Goal: Information Seeking & Learning: Learn about a topic

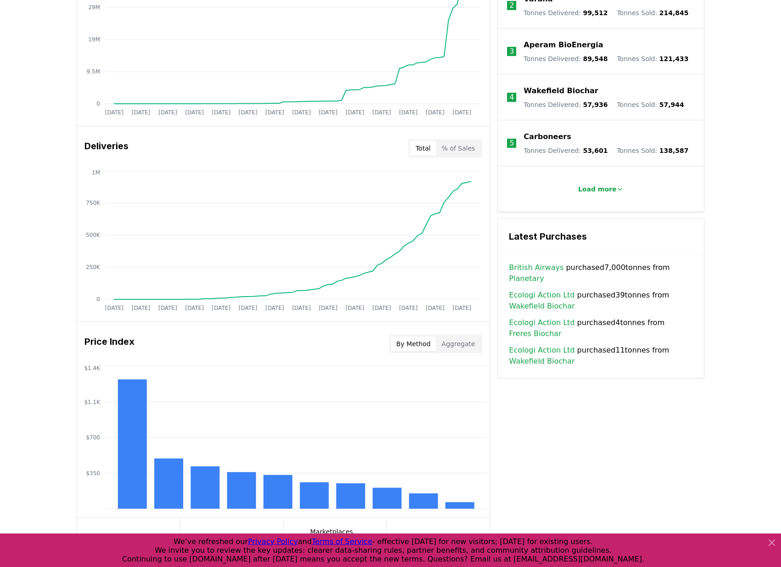
scroll to position [276, 0]
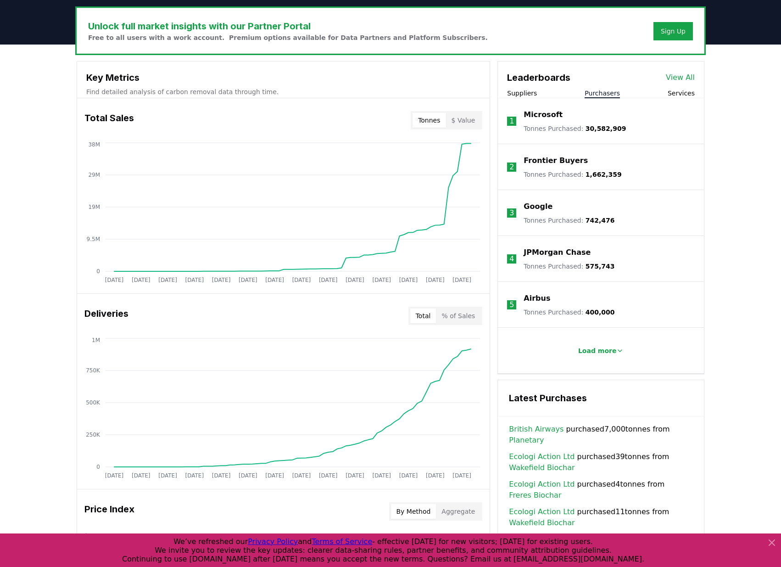
click at [612, 91] on button "Purchasers" at bounding box center [602, 93] width 35 height 9
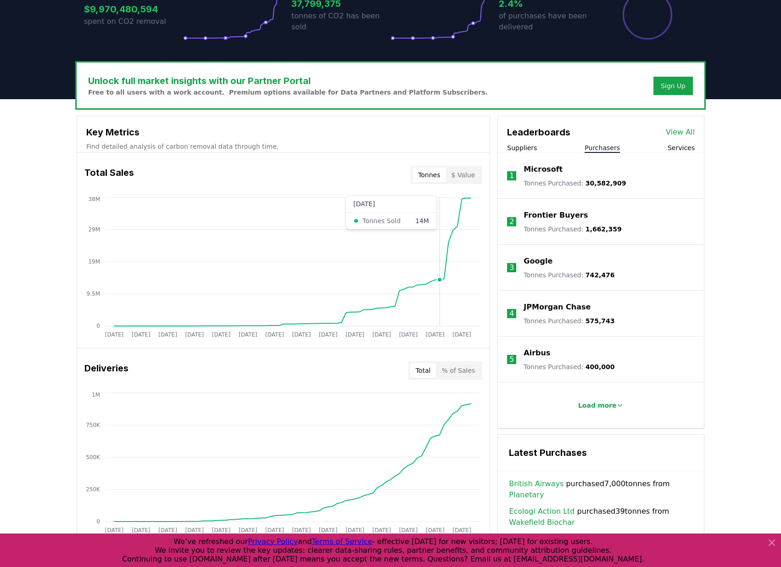
scroll to position [222, 0]
click at [519, 144] on button "Suppliers" at bounding box center [522, 147] width 30 height 9
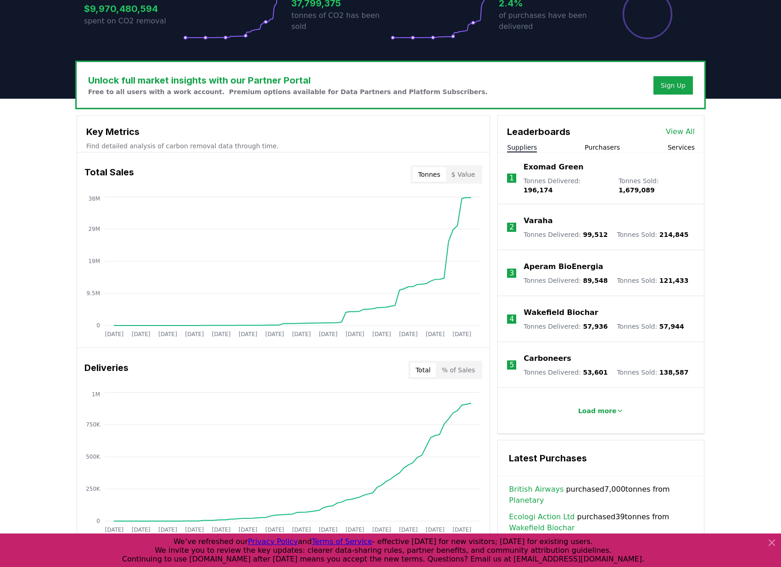
click at [519, 144] on button "Suppliers" at bounding box center [522, 147] width 30 height 9
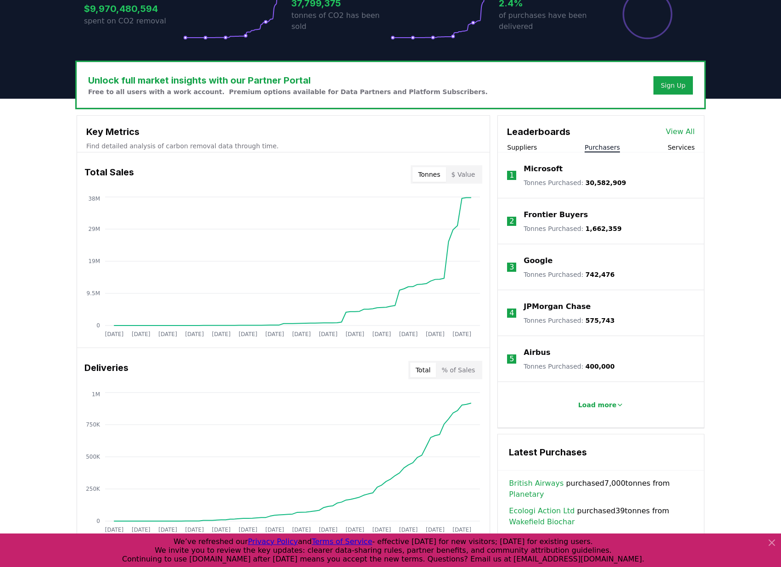
click at [595, 146] on button "Purchasers" at bounding box center [602, 147] width 35 height 9
click at [687, 143] on button "Services" at bounding box center [681, 147] width 27 height 9
click at [593, 146] on button "Purchasers" at bounding box center [602, 147] width 35 height 9
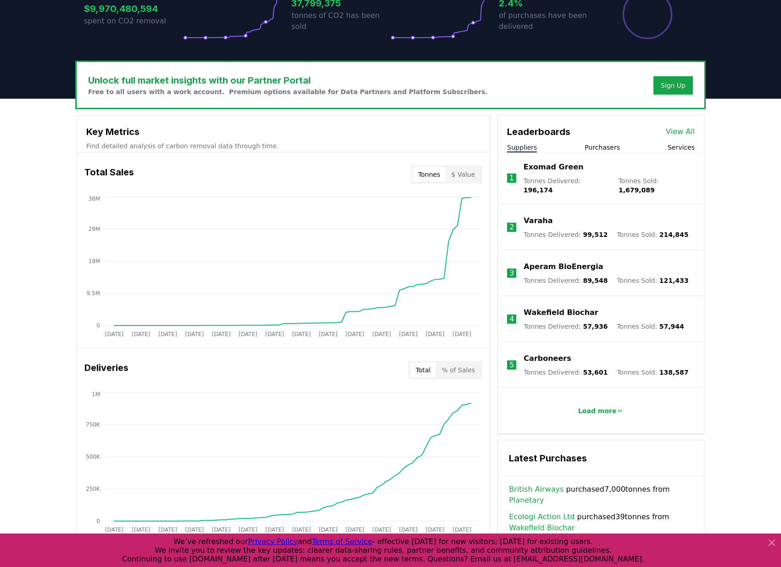
click at [526, 148] on button "Suppliers" at bounding box center [522, 147] width 30 height 9
click at [467, 175] on button "$ Value" at bounding box center [463, 174] width 35 height 15
click at [429, 176] on button "Tonnes" at bounding box center [429, 174] width 33 height 15
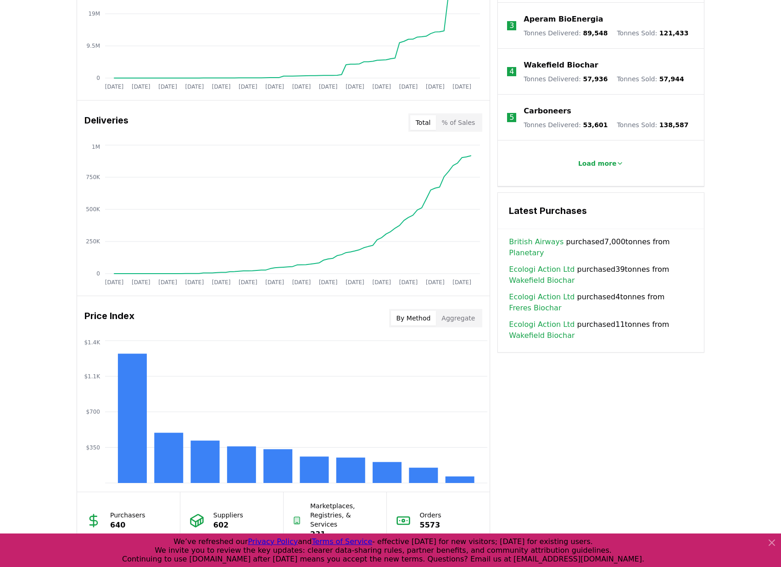
scroll to position [403, 0]
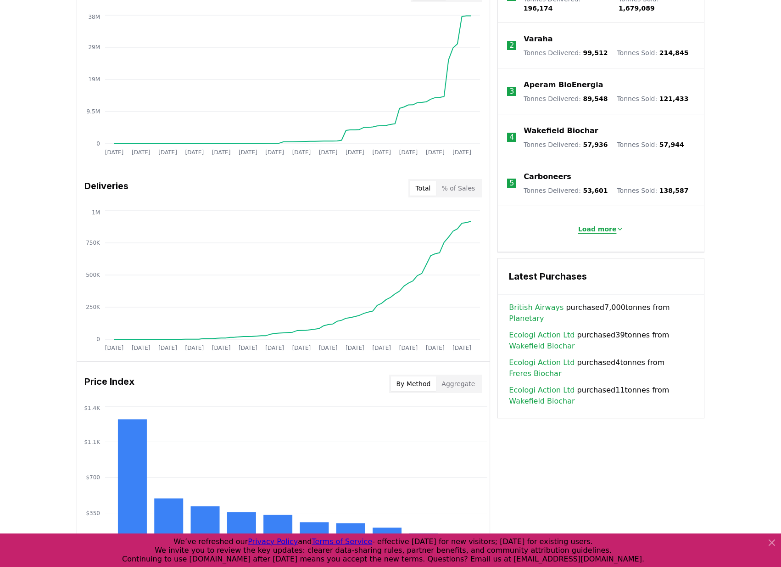
click at [601, 225] on p "Load more" at bounding box center [597, 228] width 39 height 9
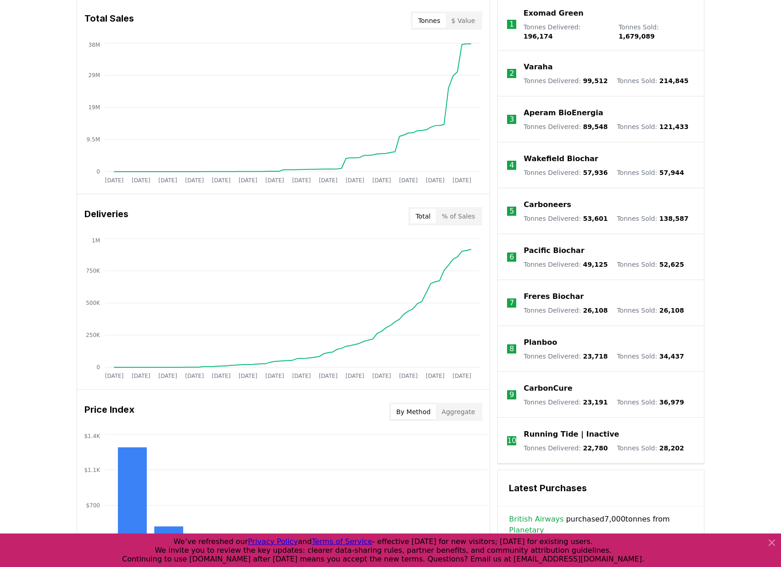
scroll to position [168, 0]
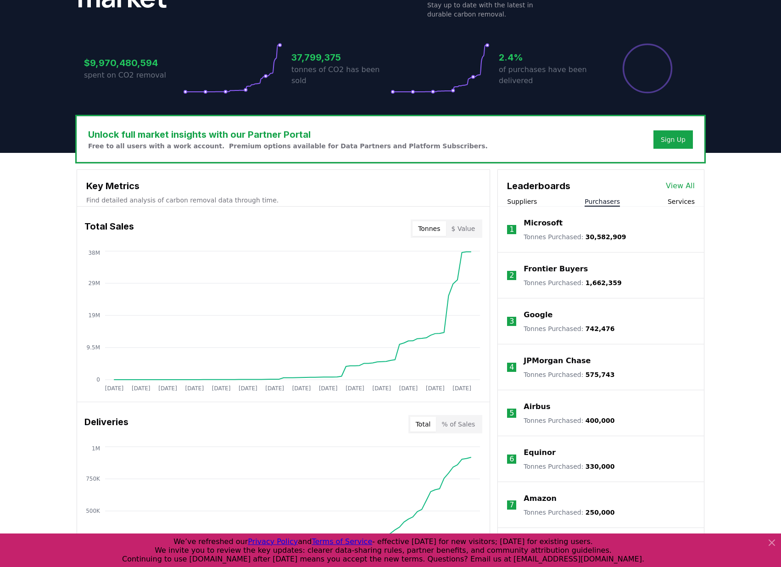
click at [610, 202] on button "Purchasers" at bounding box center [602, 201] width 35 height 9
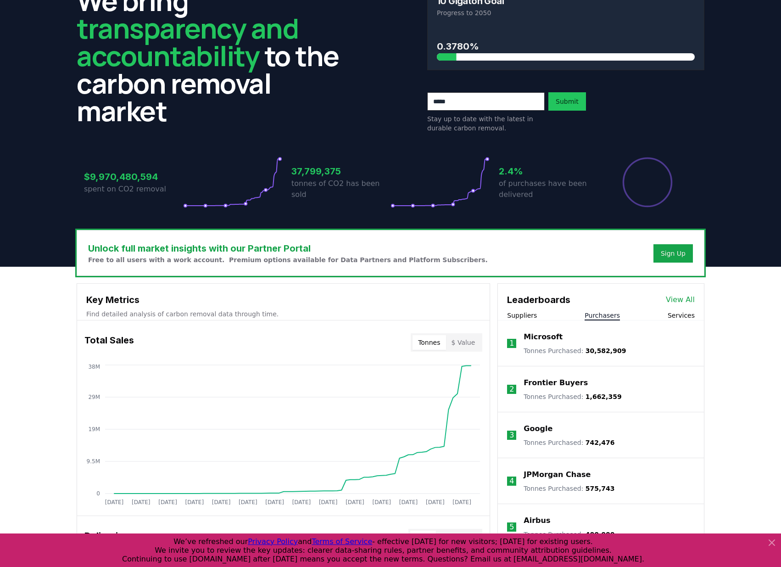
scroll to position [310, 0]
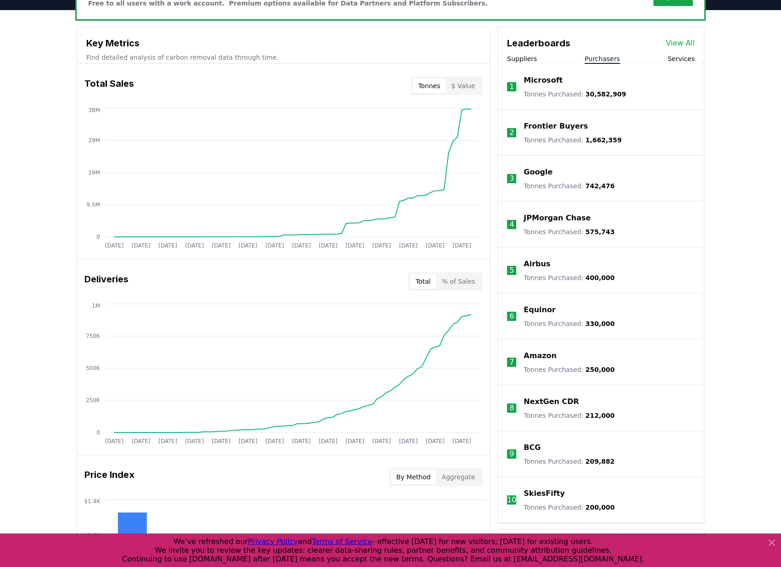
click at [527, 60] on button "Suppliers" at bounding box center [522, 58] width 30 height 9
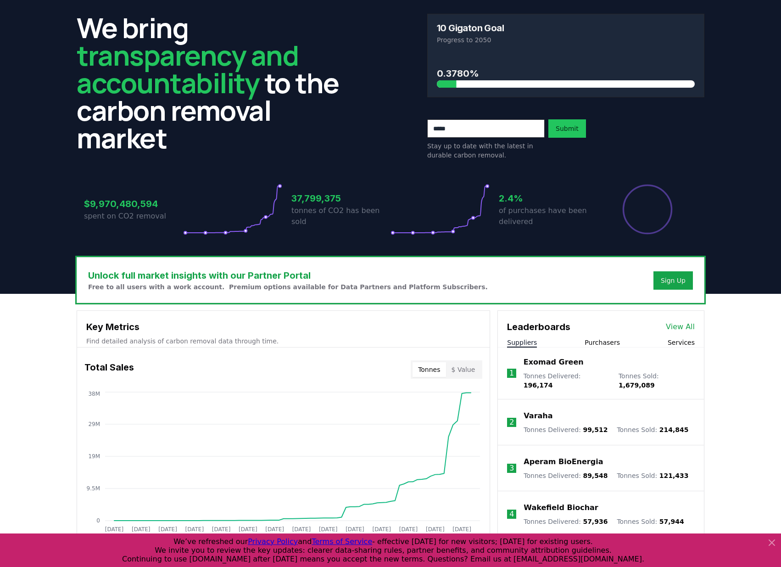
scroll to position [154, 0]
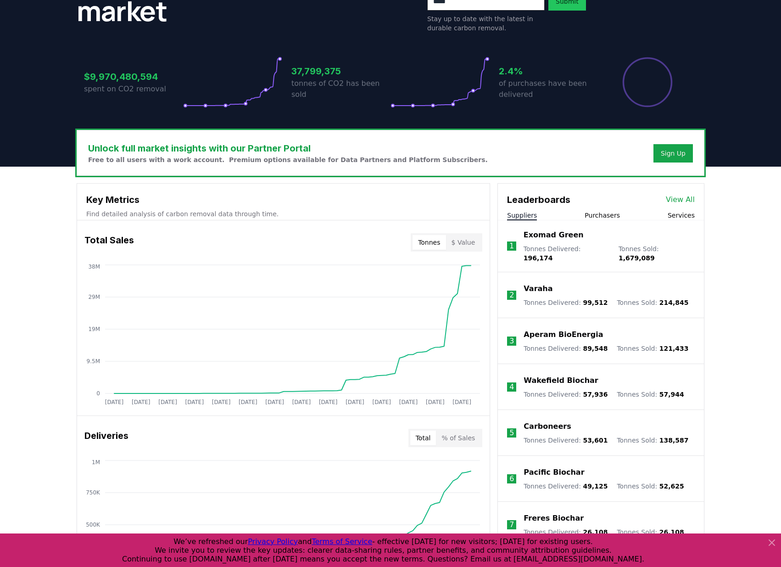
click at [690, 199] on link "View All" at bounding box center [680, 199] width 29 height 11
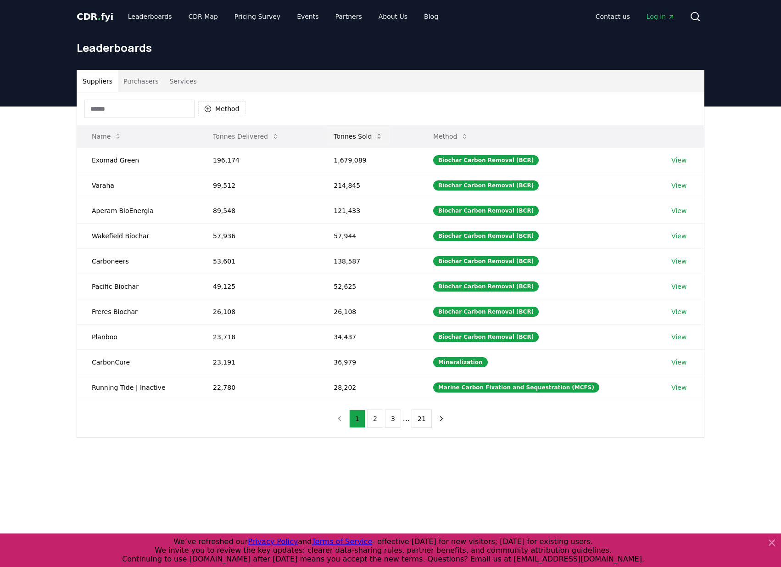
click at [360, 136] on button "Tonnes Sold" at bounding box center [358, 136] width 64 height 18
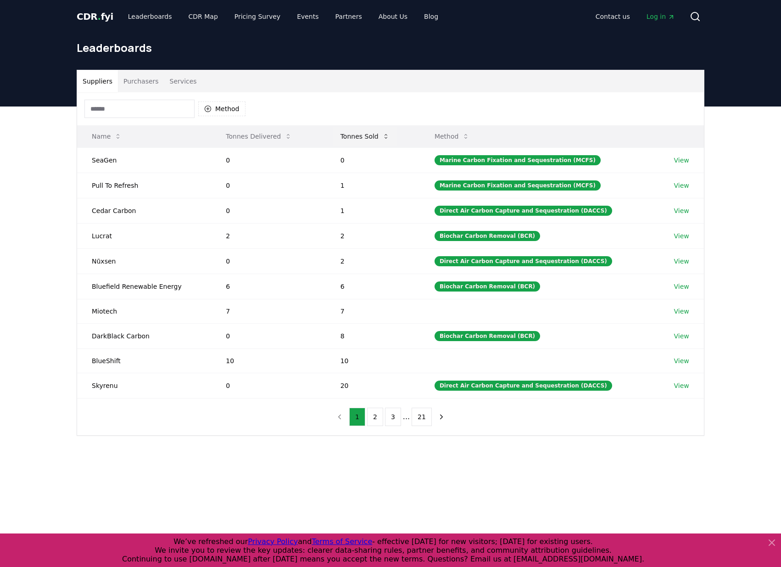
click at [360, 136] on button "Tonnes Sold" at bounding box center [365, 136] width 64 height 18
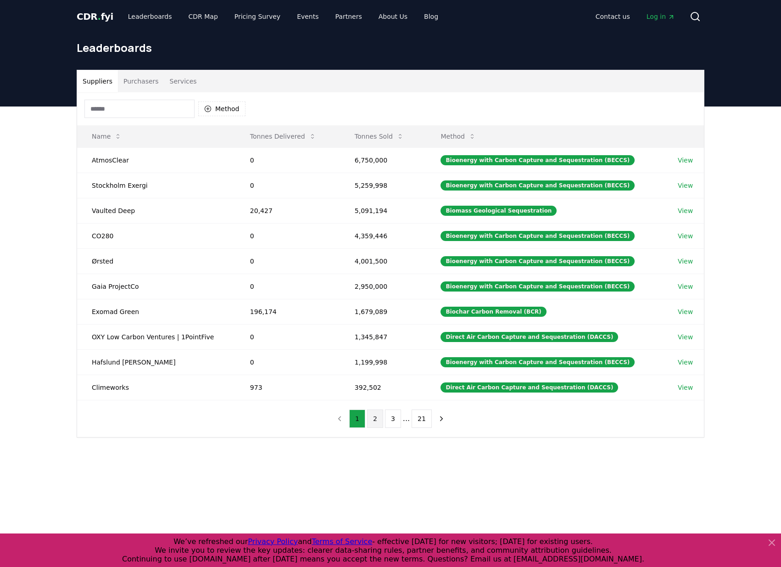
click at [377, 415] on button "2" at bounding box center [375, 418] width 16 height 18
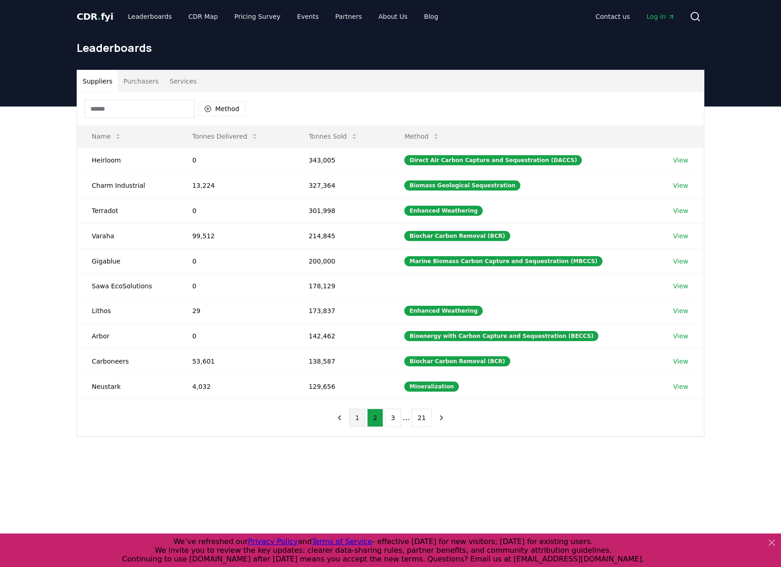
click at [358, 415] on button "1" at bounding box center [357, 417] width 16 height 18
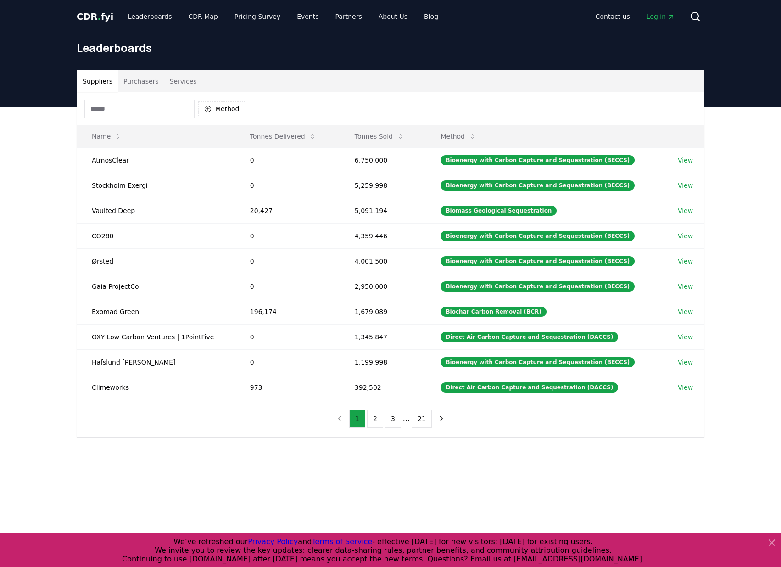
click at [356, 412] on button "1" at bounding box center [357, 418] width 16 height 18
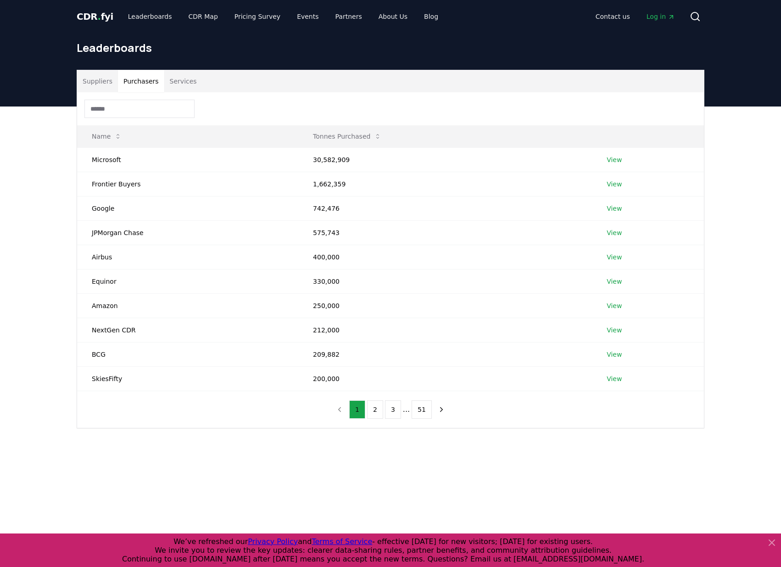
click at [139, 82] on button "Purchasers" at bounding box center [141, 81] width 46 height 22
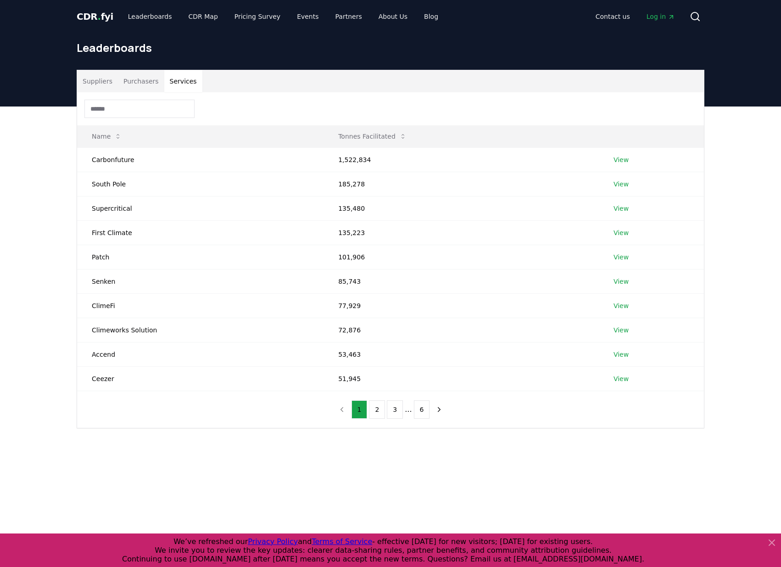
click at [173, 86] on button "Services" at bounding box center [183, 81] width 38 height 22
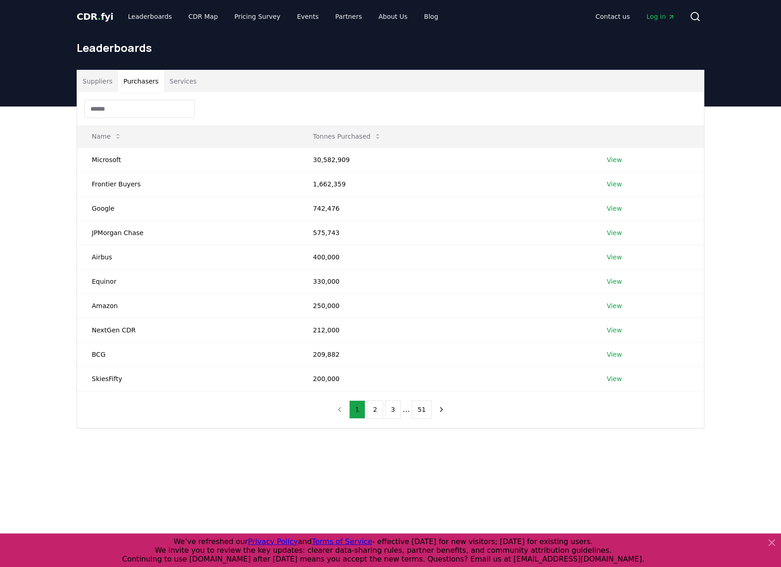
click at [157, 84] on button "Purchasers" at bounding box center [141, 81] width 46 height 22
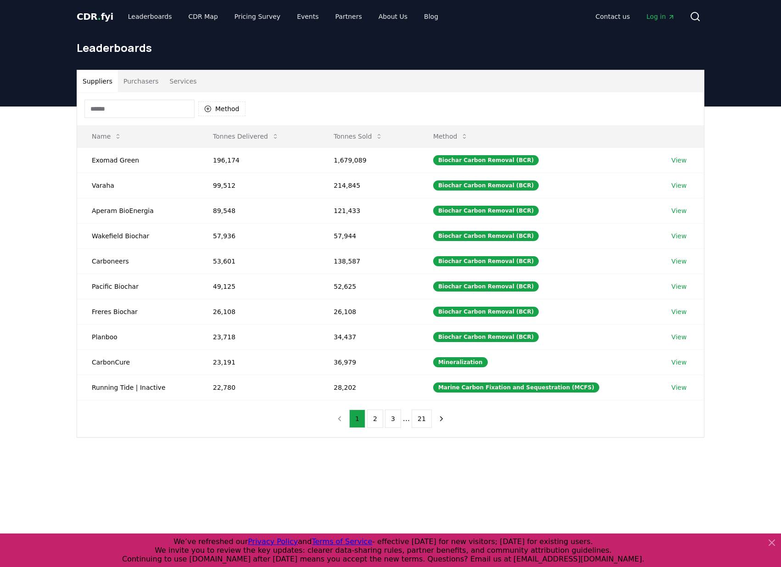
click at [102, 81] on button "Suppliers" at bounding box center [97, 81] width 41 height 22
click at [105, 83] on button "Suppliers" at bounding box center [97, 81] width 41 height 22
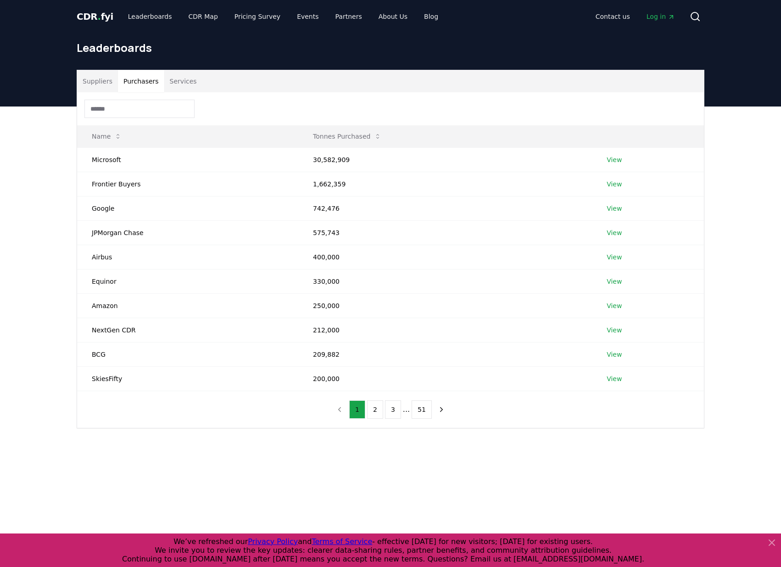
click at [142, 80] on button "Purchasers" at bounding box center [141, 81] width 46 height 22
click at [93, 81] on button "Suppliers" at bounding box center [97, 81] width 41 height 22
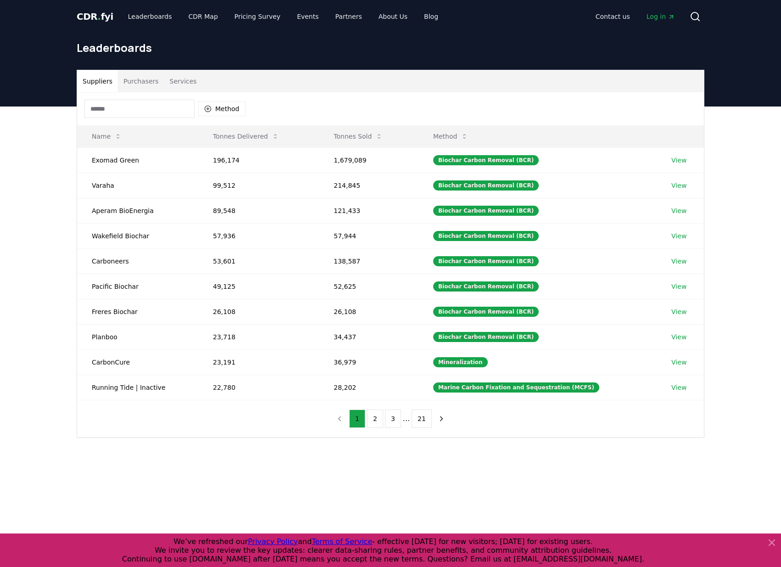
click at [134, 82] on button "Purchasers" at bounding box center [141, 81] width 46 height 22
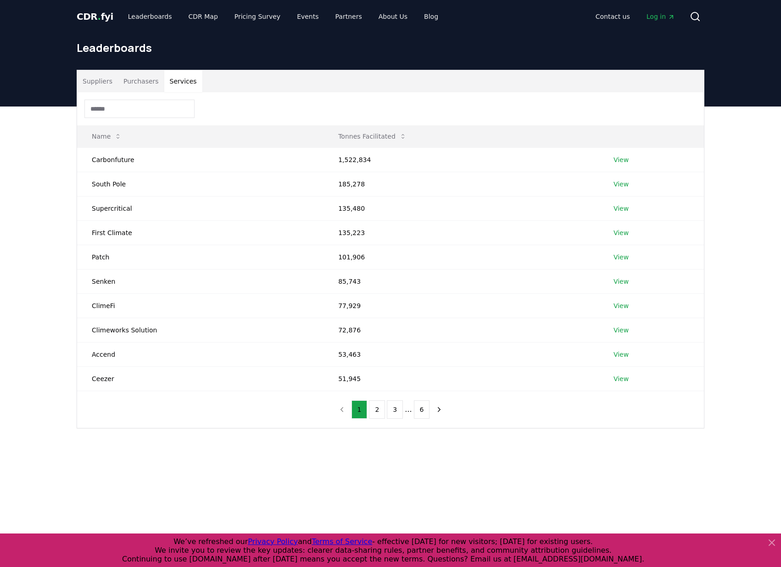
click at [172, 78] on button "Services" at bounding box center [183, 81] width 38 height 22
click at [141, 77] on button "Purchasers" at bounding box center [141, 81] width 46 height 22
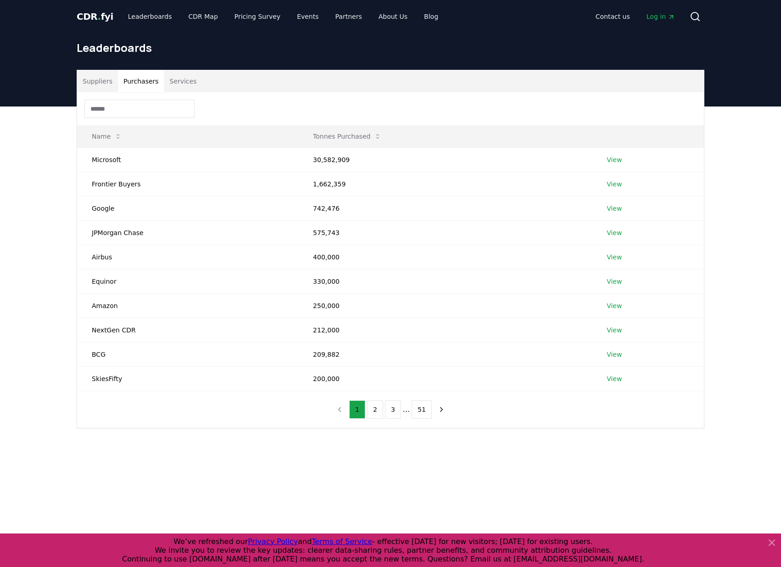
click at [96, 82] on button "Suppliers" at bounding box center [97, 81] width 41 height 22
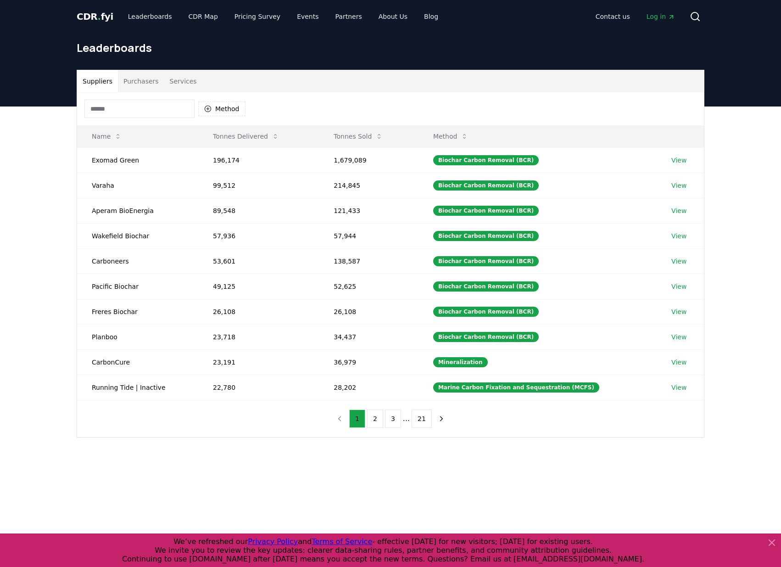
click at [162, 105] on input at bounding box center [139, 109] width 110 height 18
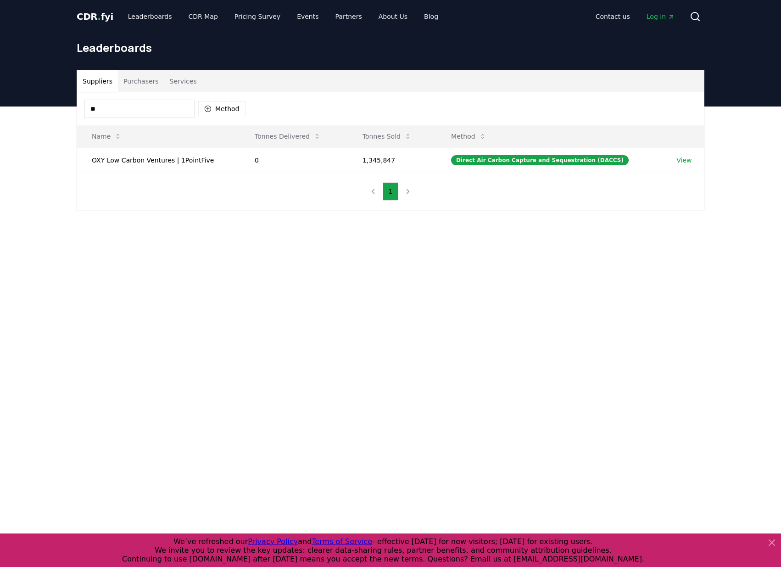
type input "*"
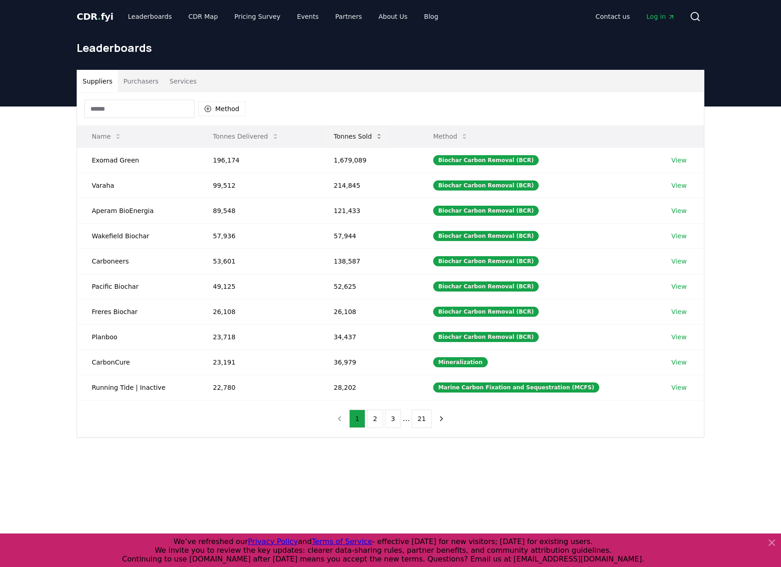
click at [367, 136] on button "Tonnes Sold" at bounding box center [358, 136] width 64 height 18
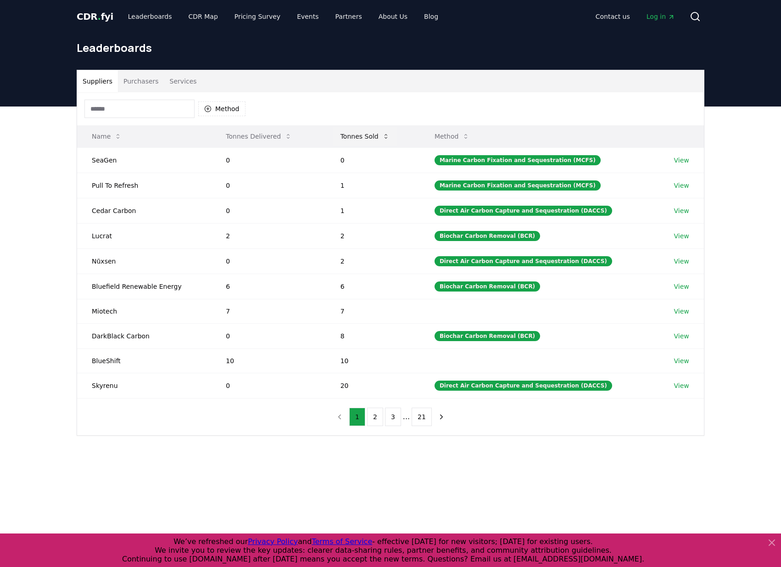
click at [349, 133] on button "Tonnes Sold" at bounding box center [365, 136] width 64 height 18
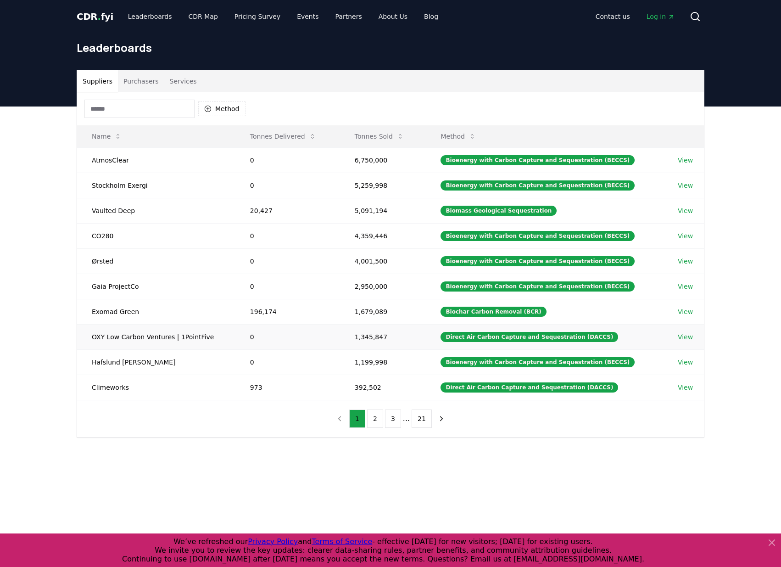
click at [130, 337] on td "OXY Low Carbon Ventures | 1PointFive" at bounding box center [156, 336] width 158 height 25
click at [455, 336] on div "Direct Air Carbon Capture and Sequestration (DACCS)" at bounding box center [530, 337] width 178 height 10
